Goal: Task Accomplishment & Management: Manage account settings

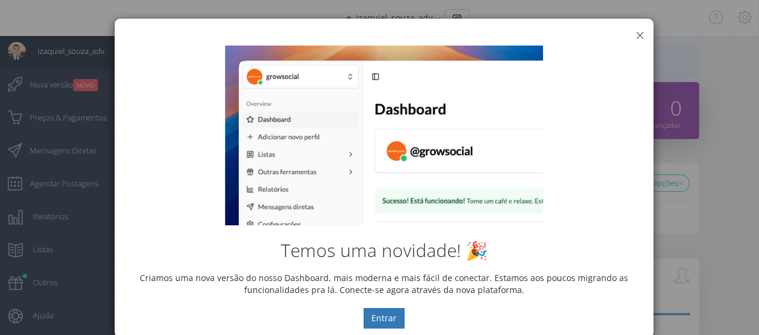
click at [635, 35] on button "×" at bounding box center [639, 35] width 9 height 16
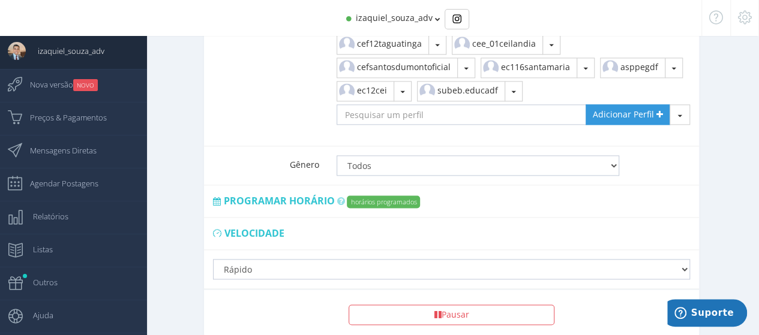
scroll to position [839, 0]
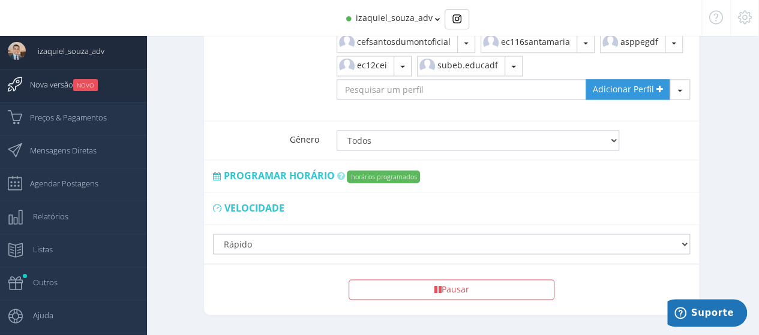
click at [30, 88] on span "Nova versão NOVO" at bounding box center [58, 85] width 80 height 30
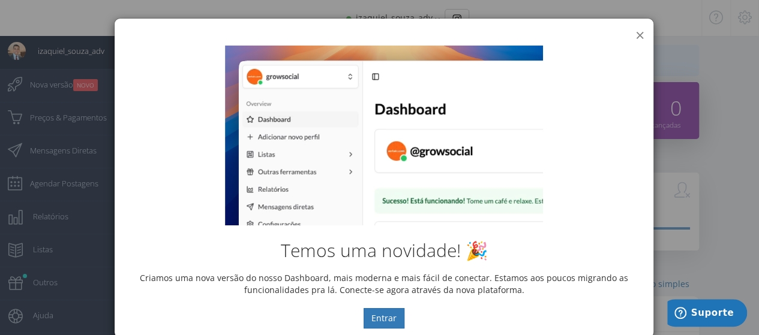
click at [635, 33] on button "×" at bounding box center [639, 35] width 9 height 16
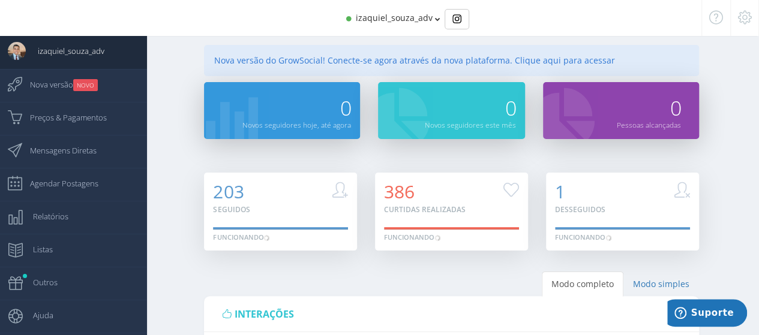
click at [742, 16] on icon at bounding box center [745, 17] width 14 height 8
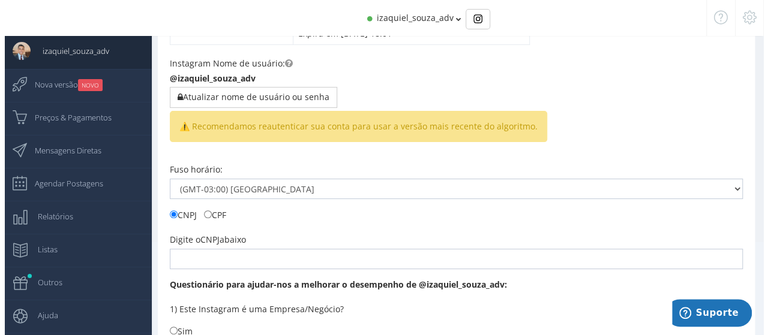
scroll to position [120, 0]
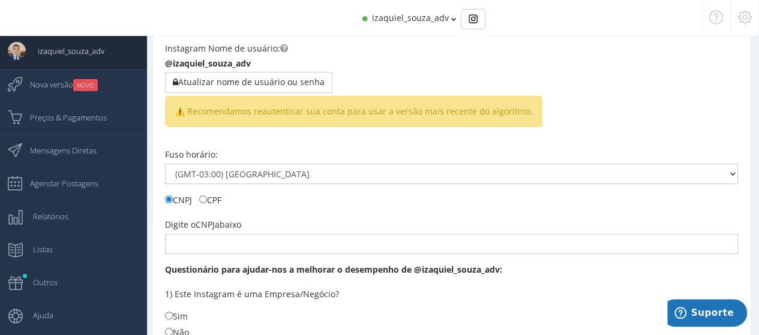
click at [214, 116] on span "⚠️ Recomendamos reautenticar sua conta para usar a versão mais recente do algor…" at bounding box center [353, 111] width 377 height 31
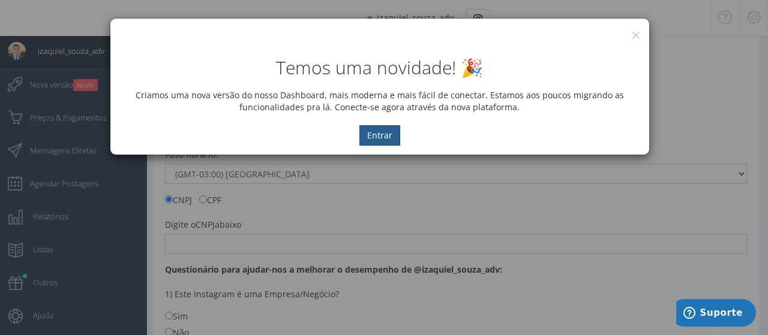
click at [381, 138] on button "Entrar" at bounding box center [379, 135] width 41 height 20
